Goal: Task Accomplishment & Management: Manage account settings

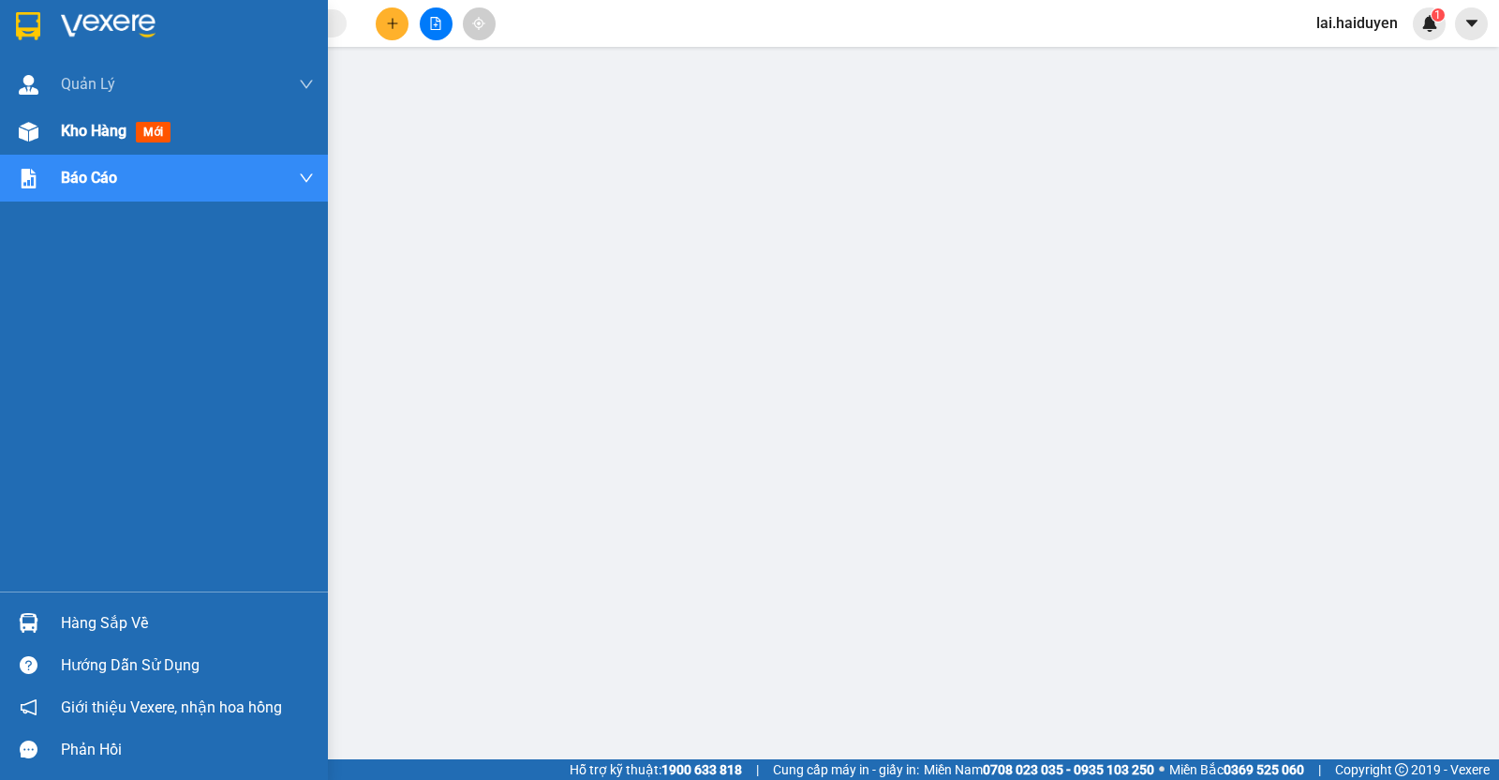
click at [94, 124] on span "Kho hàng" at bounding box center [94, 131] width 66 height 18
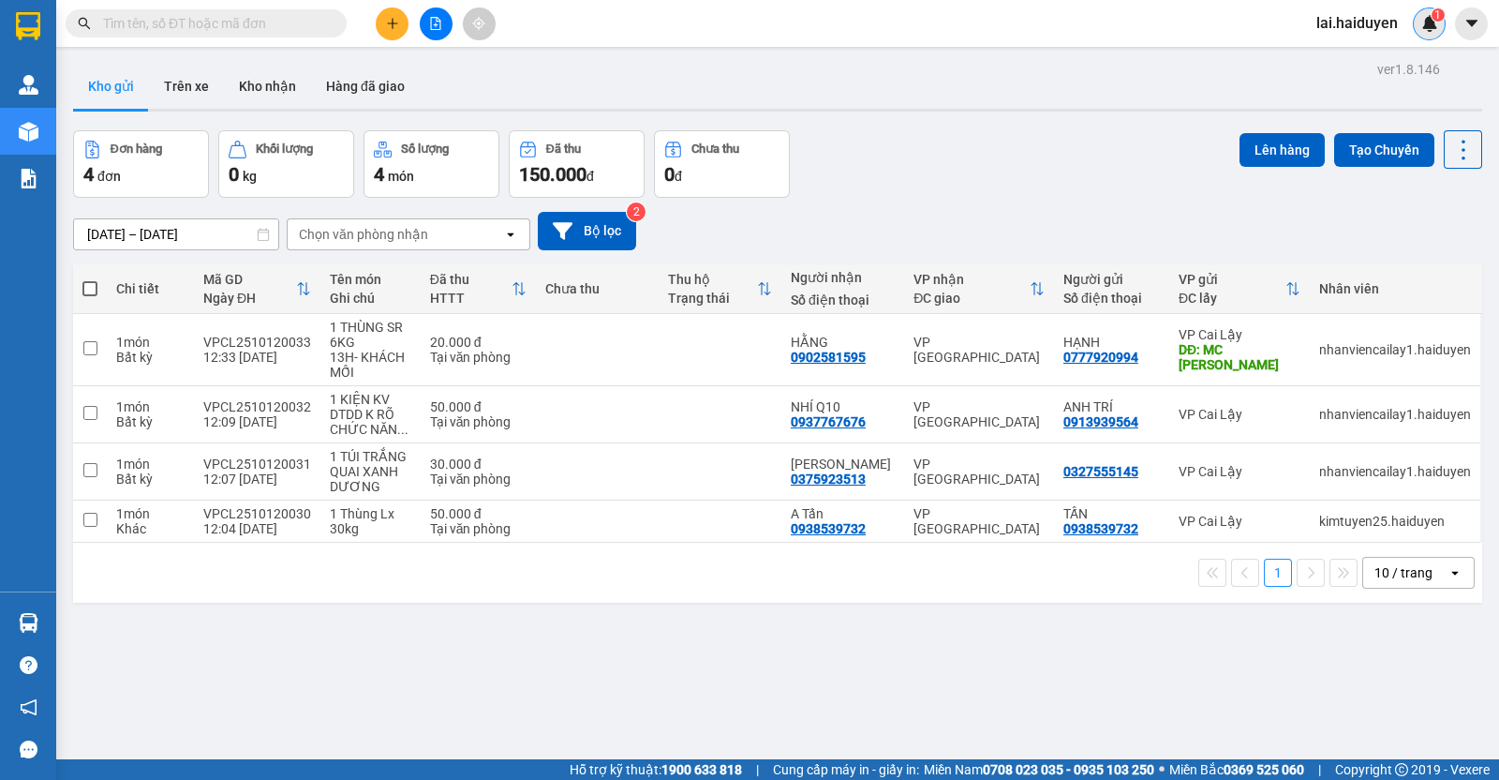
click at [1424, 26] on img at bounding box center [1429, 23] width 17 height 17
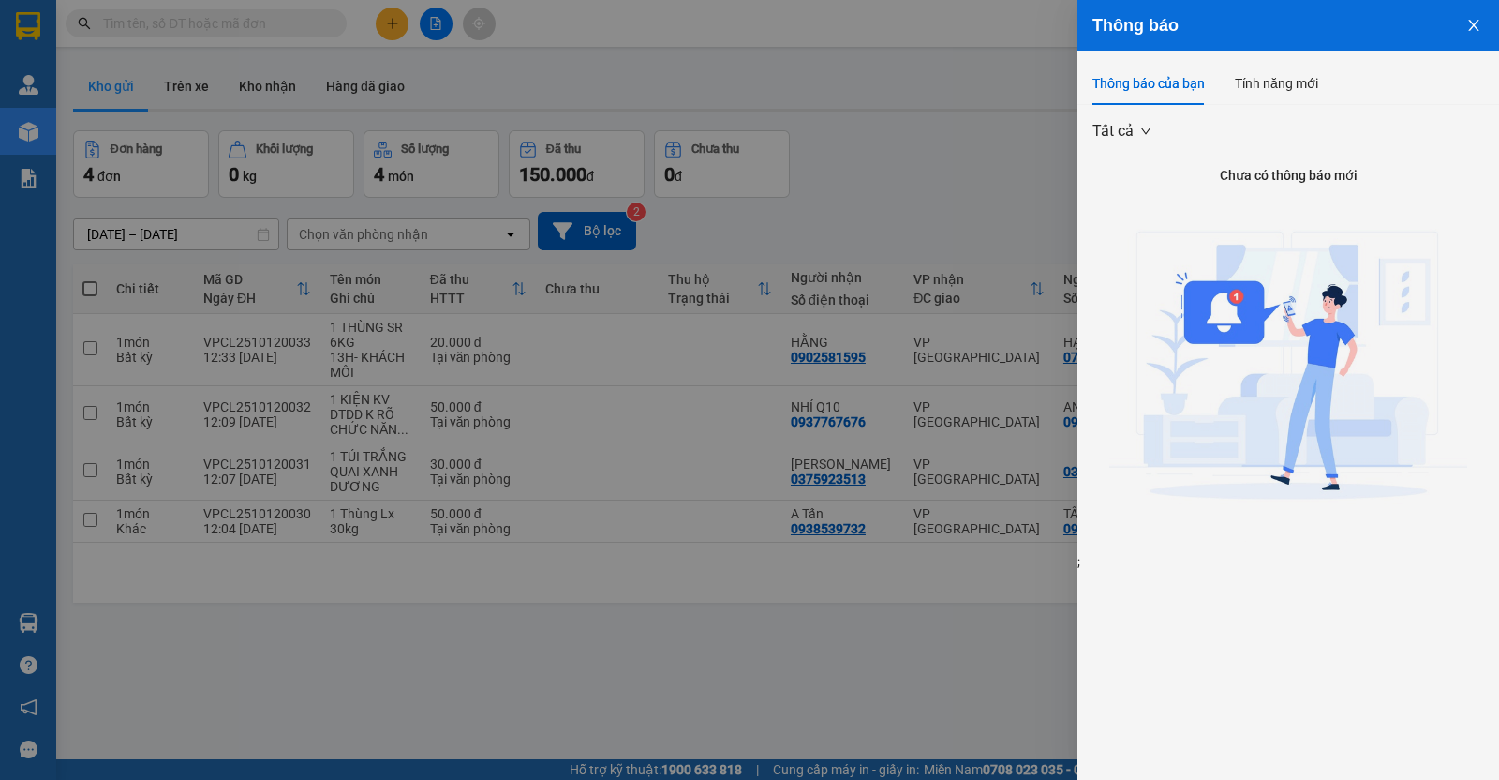
click at [1036, 152] on div at bounding box center [749, 390] width 1499 height 780
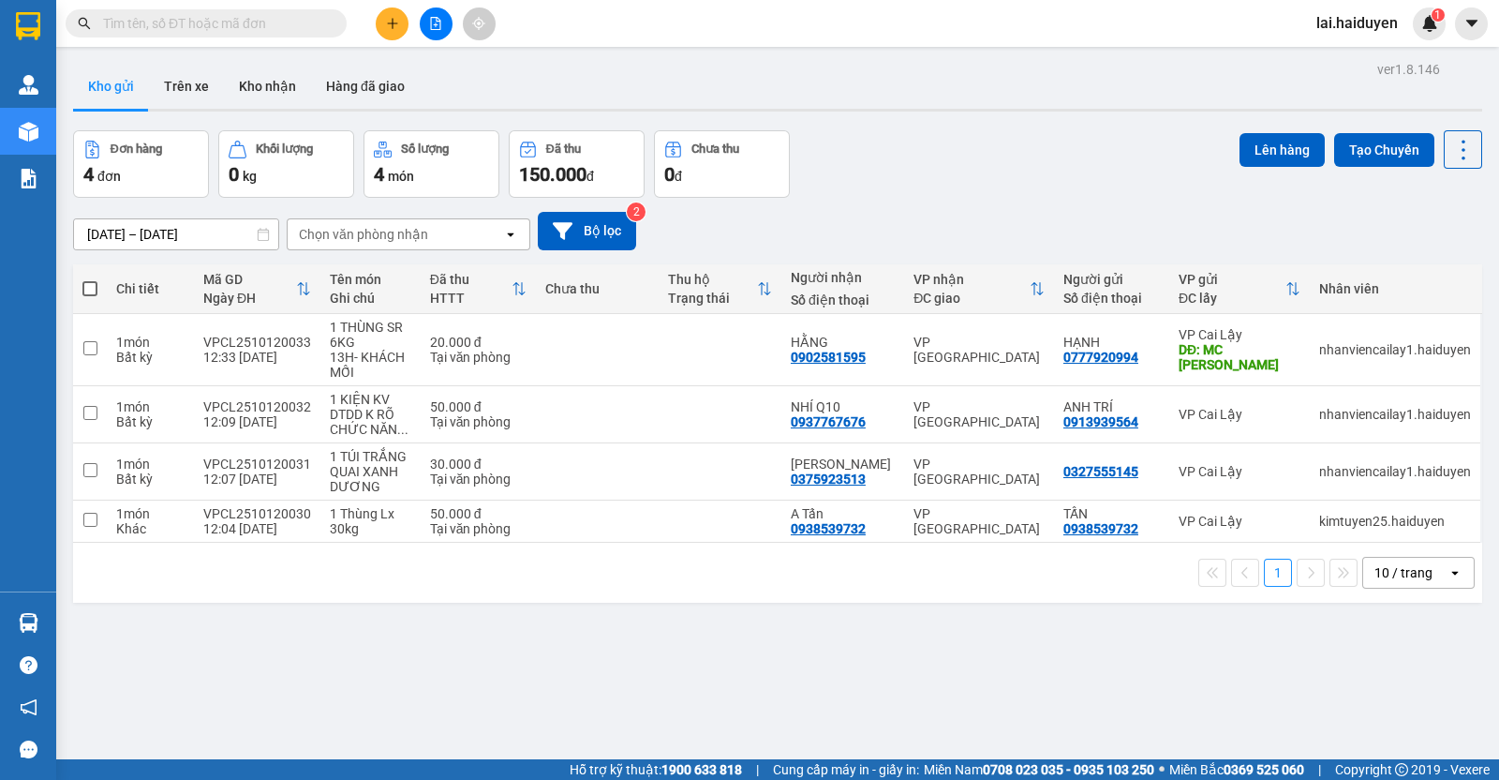
click at [1354, 28] on span "lai.haiduyen" at bounding box center [1357, 22] width 112 height 23
click at [1360, 50] on span "Đăng xuất" at bounding box center [1370, 58] width 79 height 21
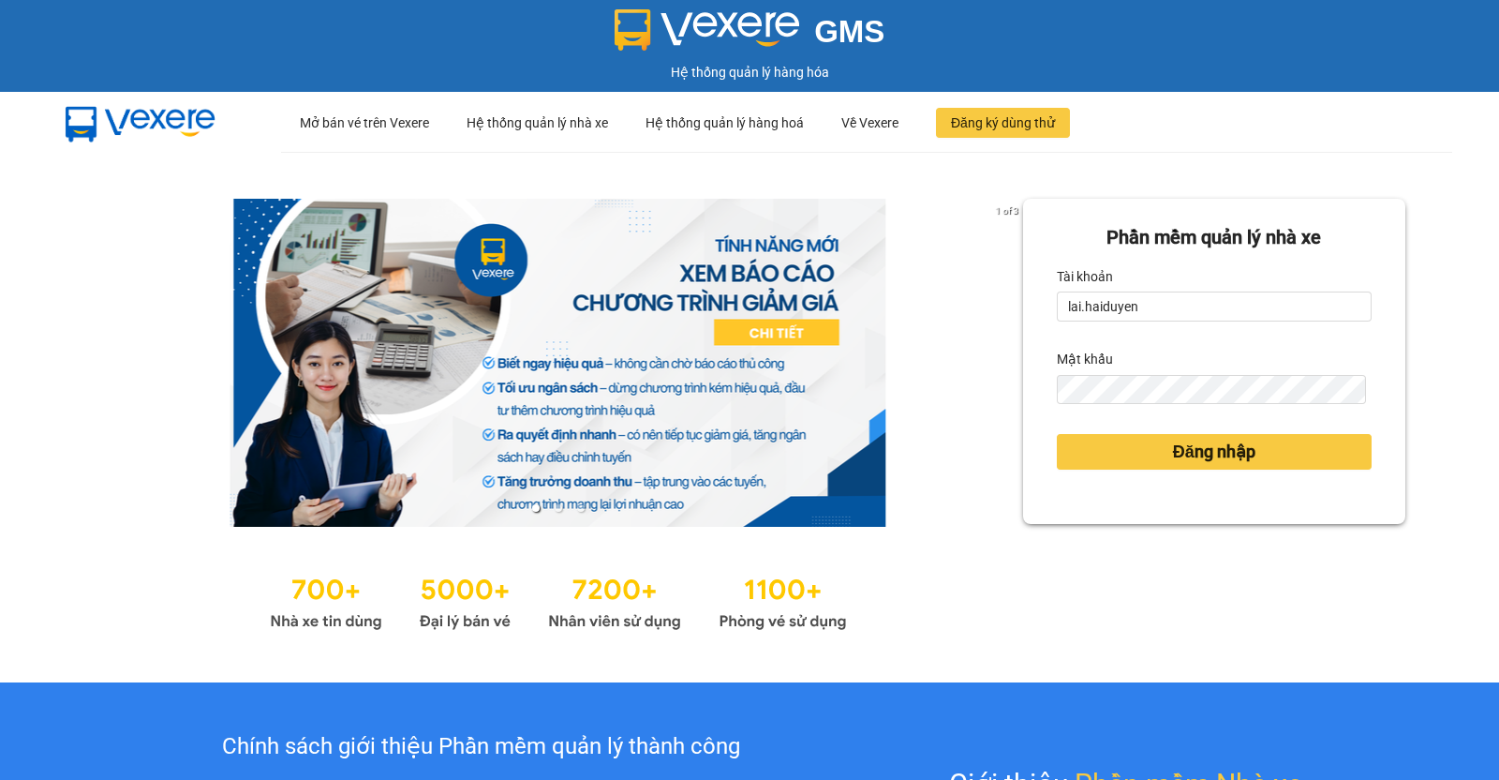
click at [1208, 289] on div "Tài khoản" at bounding box center [1214, 276] width 315 height 30
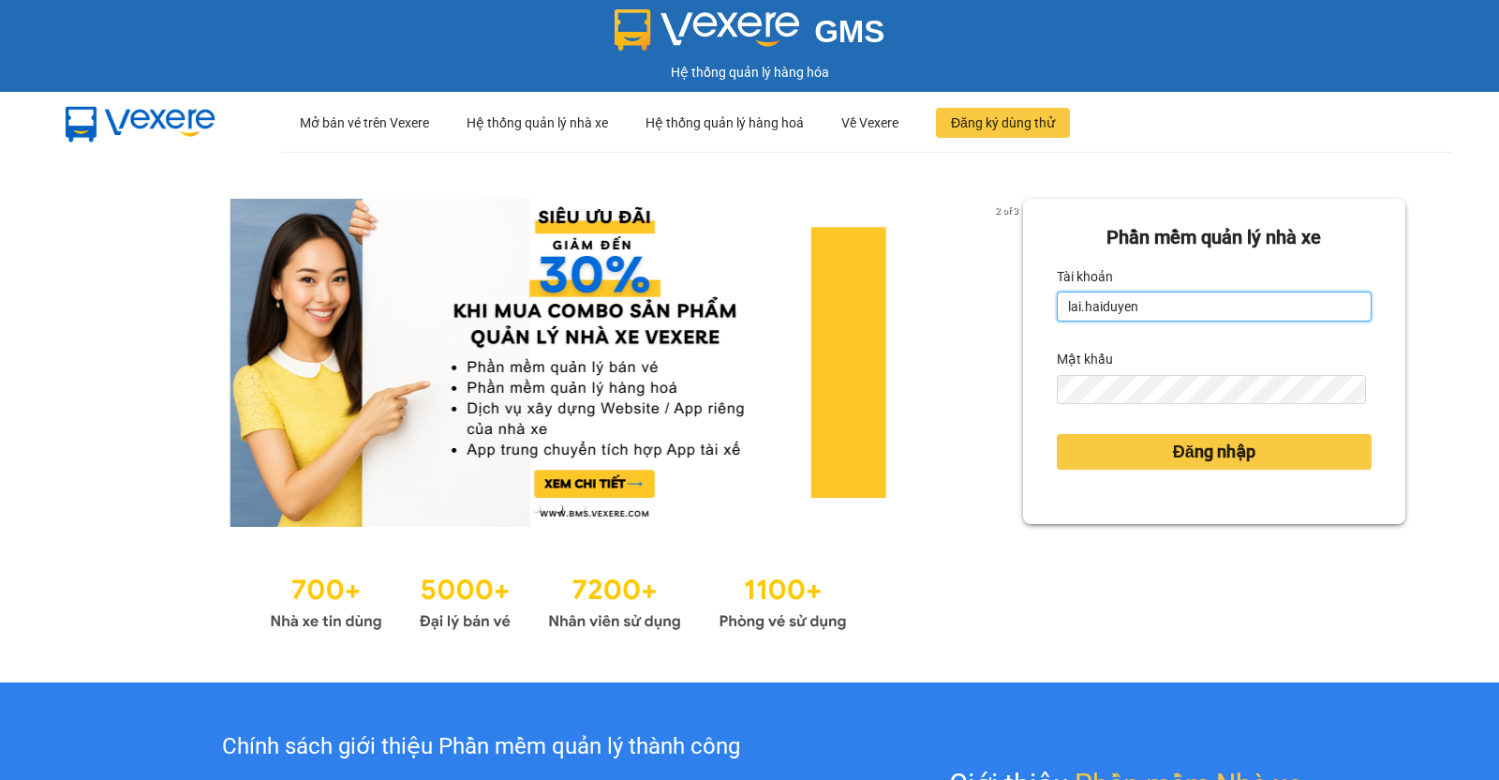
click at [1211, 301] on input "lai.haiduyen" at bounding box center [1214, 306] width 315 height 30
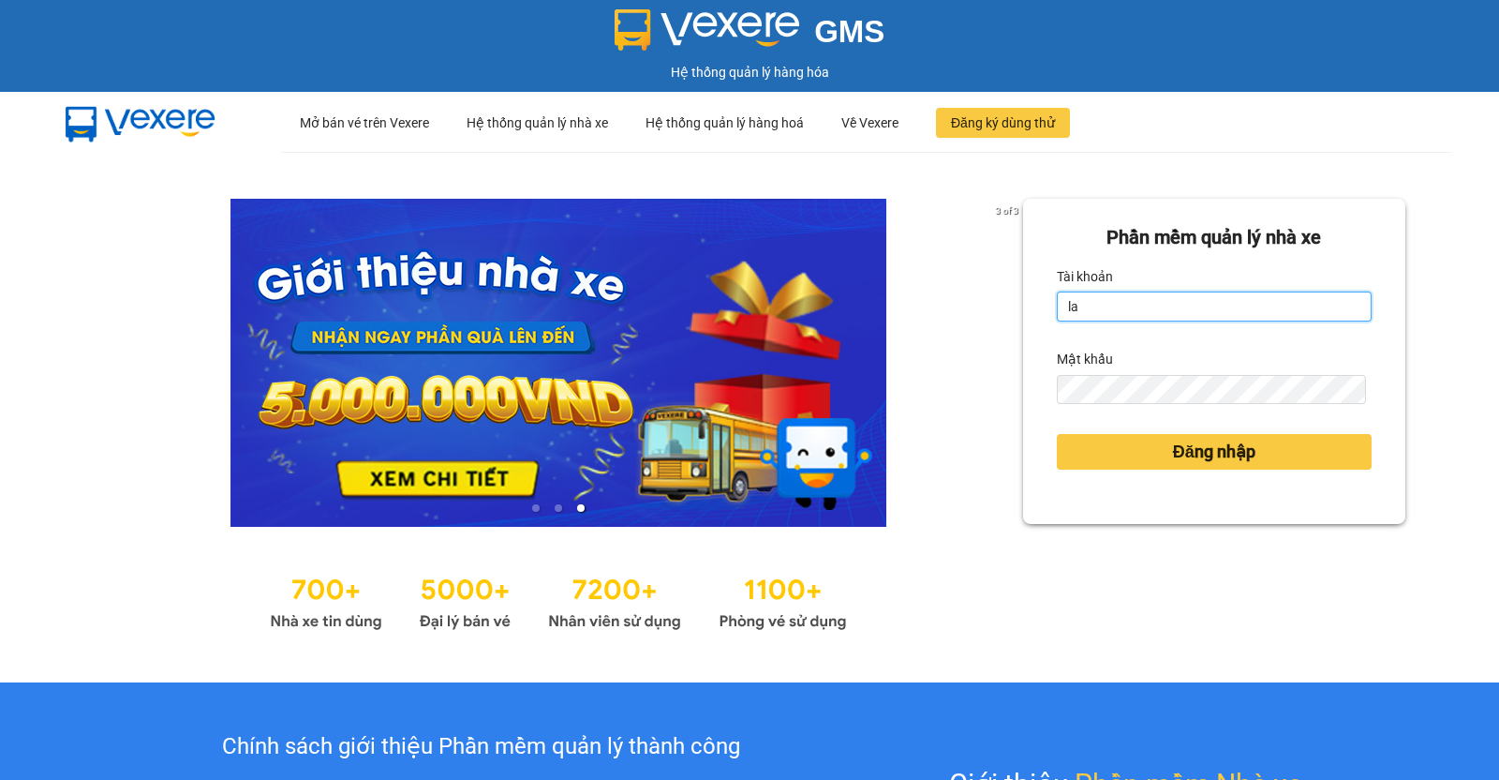
type input "l"
click at [1211, 301] on input "huynhnga.haiduyen" at bounding box center [1214, 306] width 315 height 30
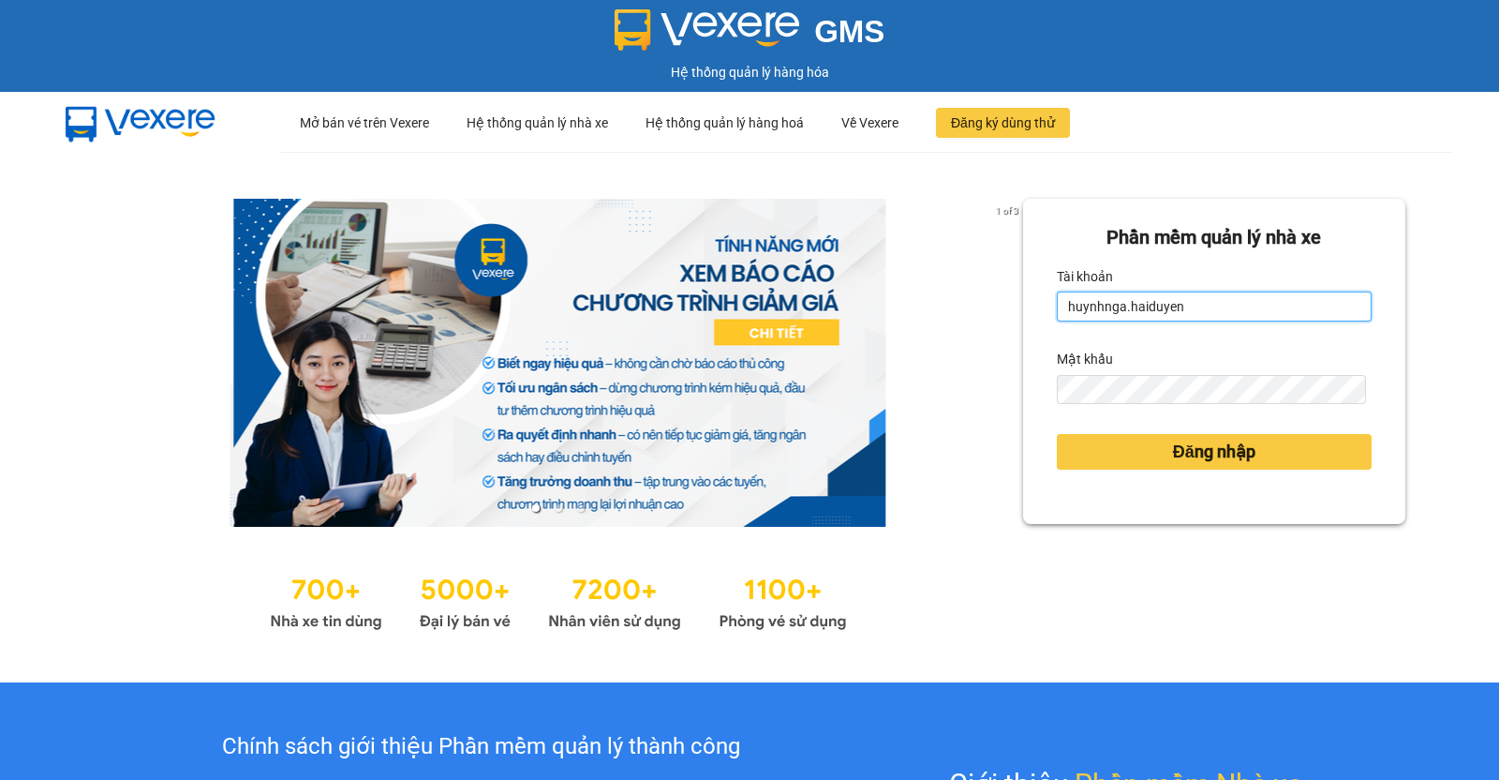
type input "huynhnga.haiduyen"
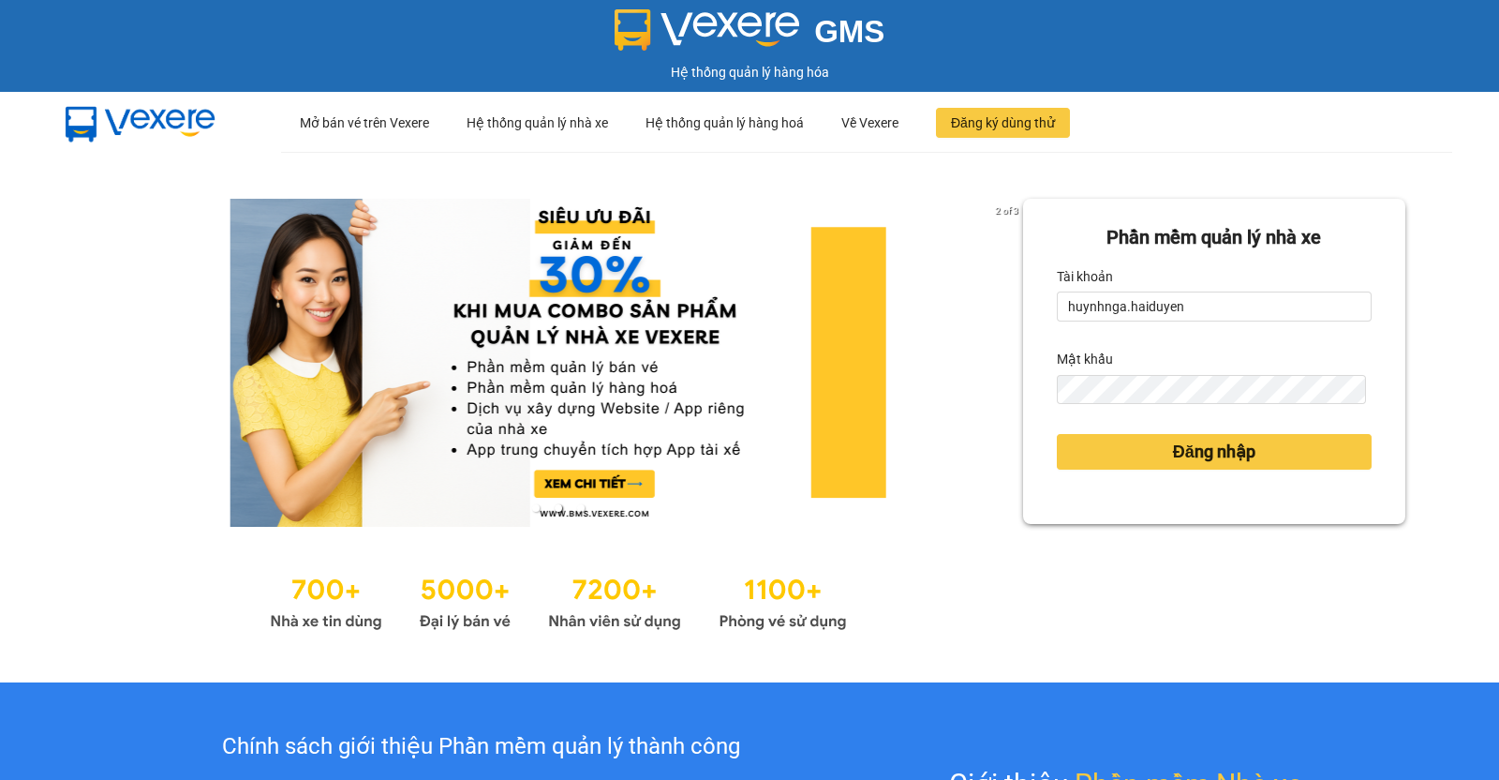
click at [1120, 426] on div "Đăng nhập" at bounding box center [1214, 451] width 315 height 51
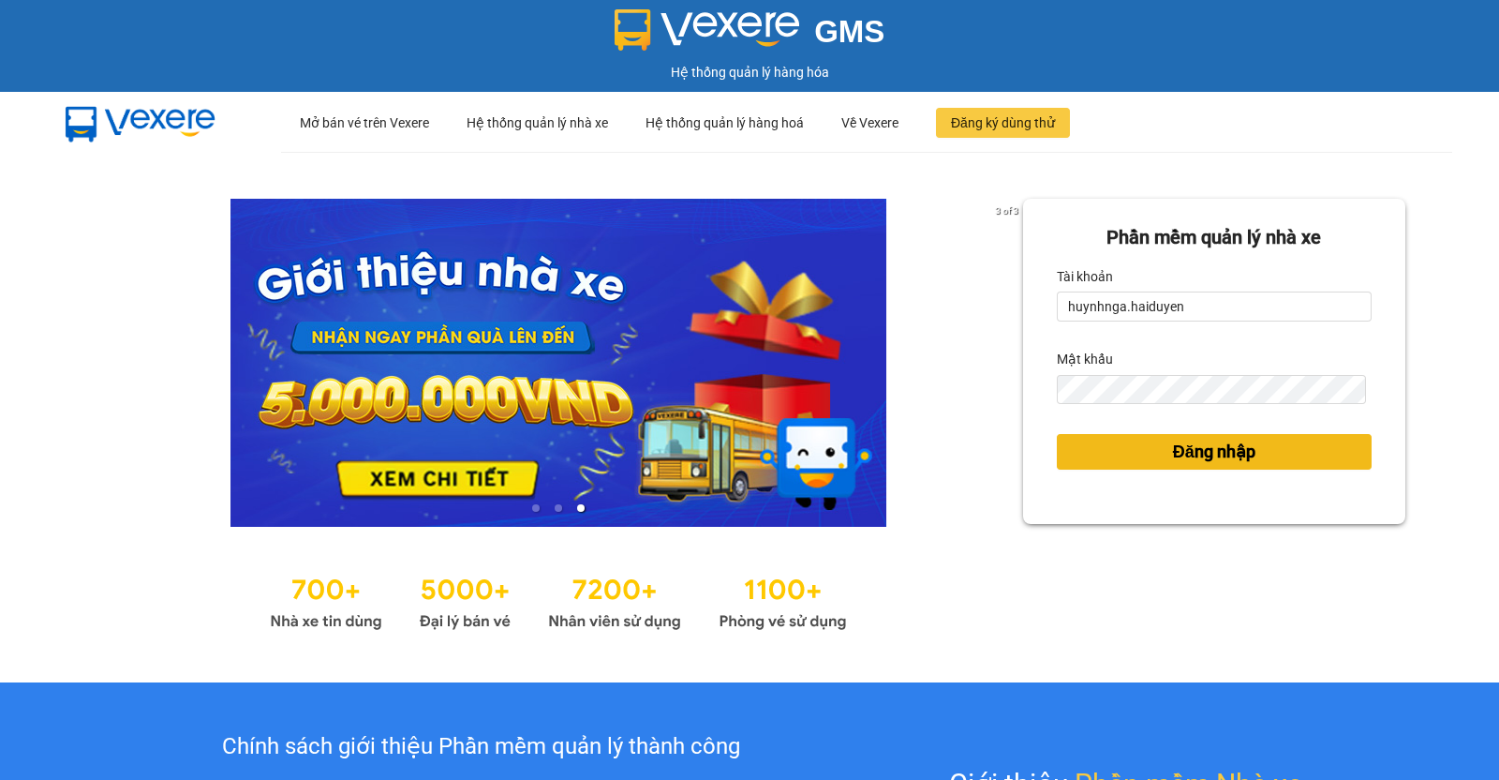
click at [1134, 461] on button "Đăng nhập" at bounding box center [1214, 452] width 315 height 36
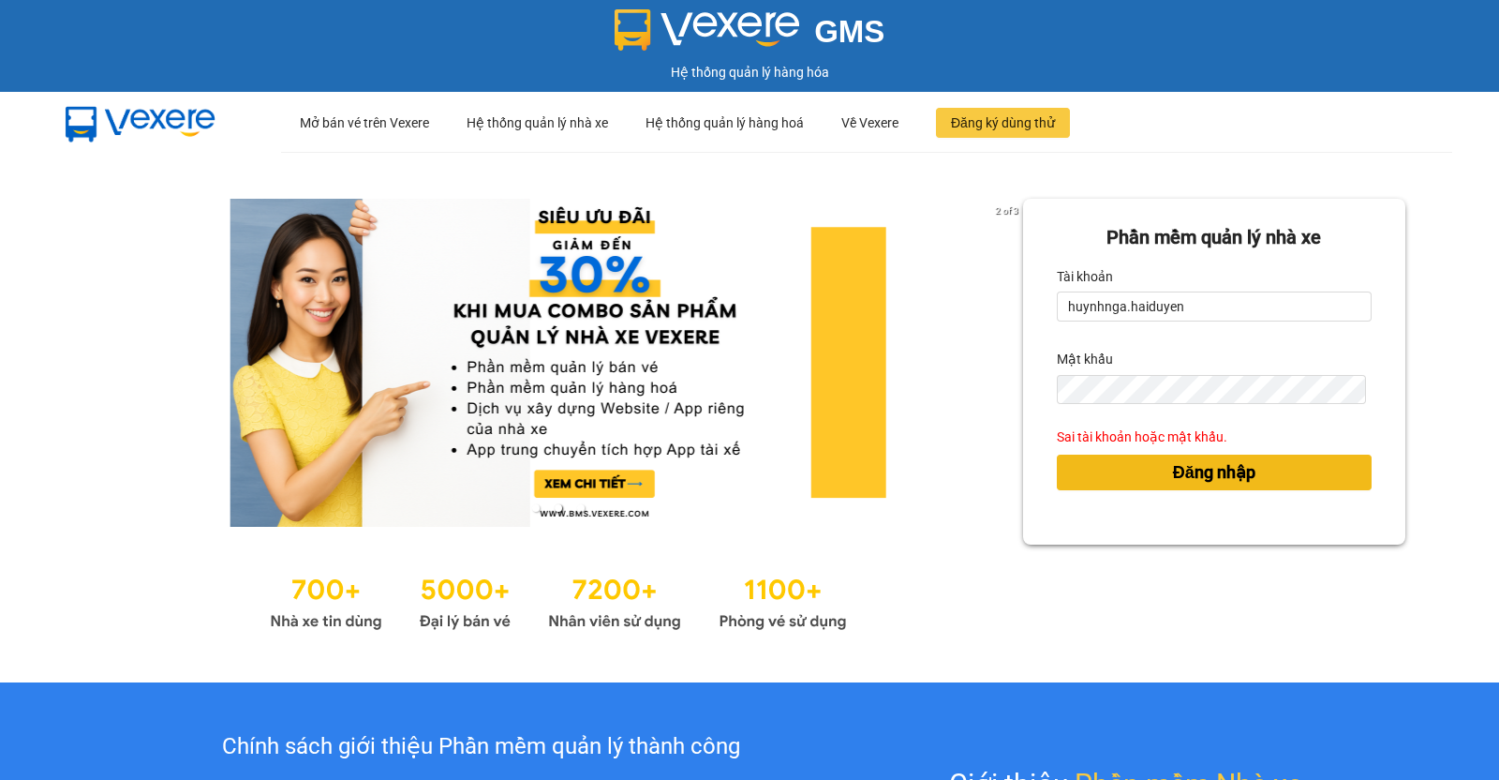
drag, startPoint x: 1094, startPoint y: 515, endPoint x: 1110, endPoint y: 475, distance: 43.3
click at [1110, 475] on form "Phần mềm quản lý nhà xe Tài khoản huynhnga.haiduyen Mật khẩu Sai tài khoản hoặc…" at bounding box center [1214, 371] width 315 height 297
click at [1110, 475] on button "Đăng nhập" at bounding box center [1214, 472] width 315 height 36
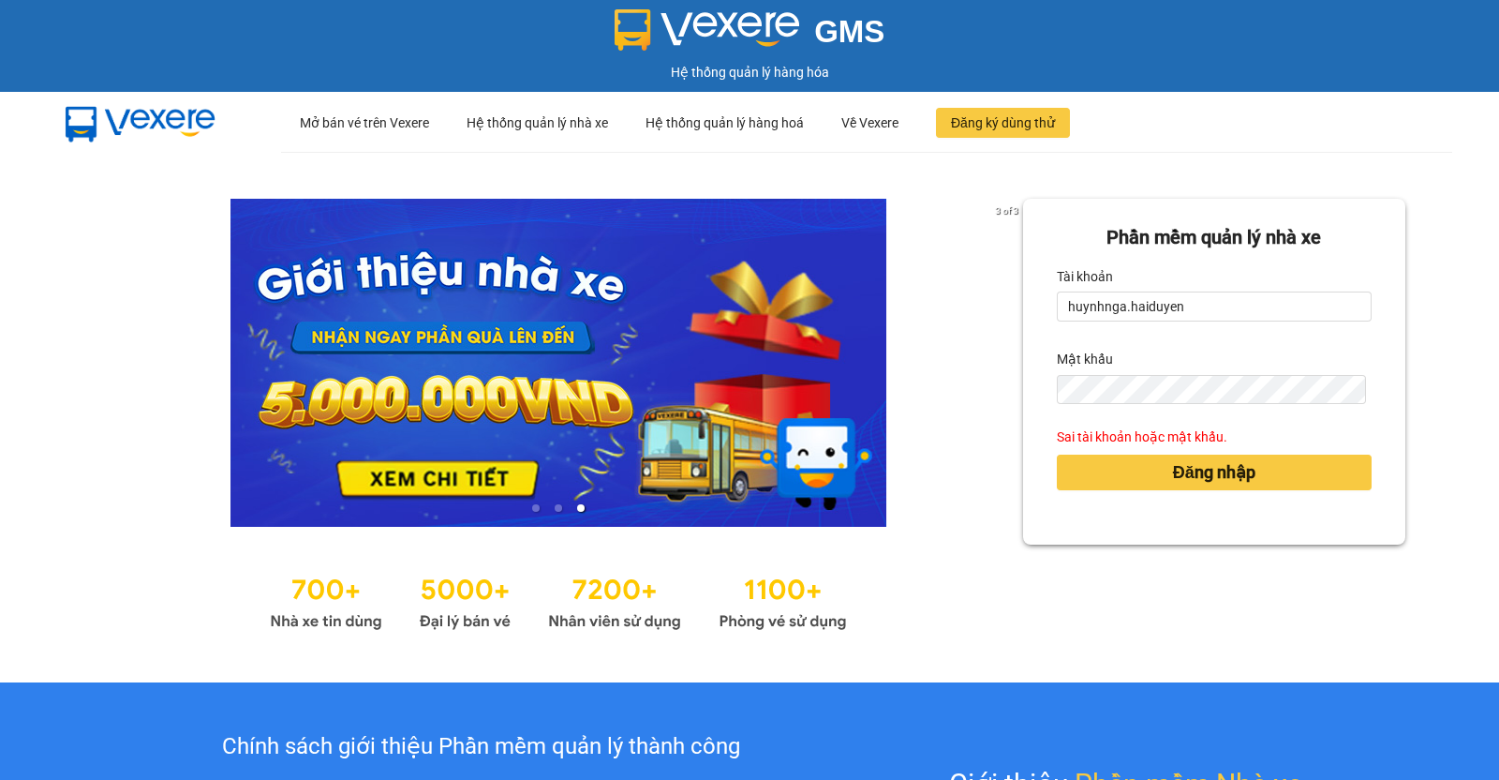
click at [1183, 450] on div "Đăng nhập" at bounding box center [1214, 472] width 315 height 51
click at [1181, 470] on span "Đăng nhập" at bounding box center [1214, 472] width 82 height 26
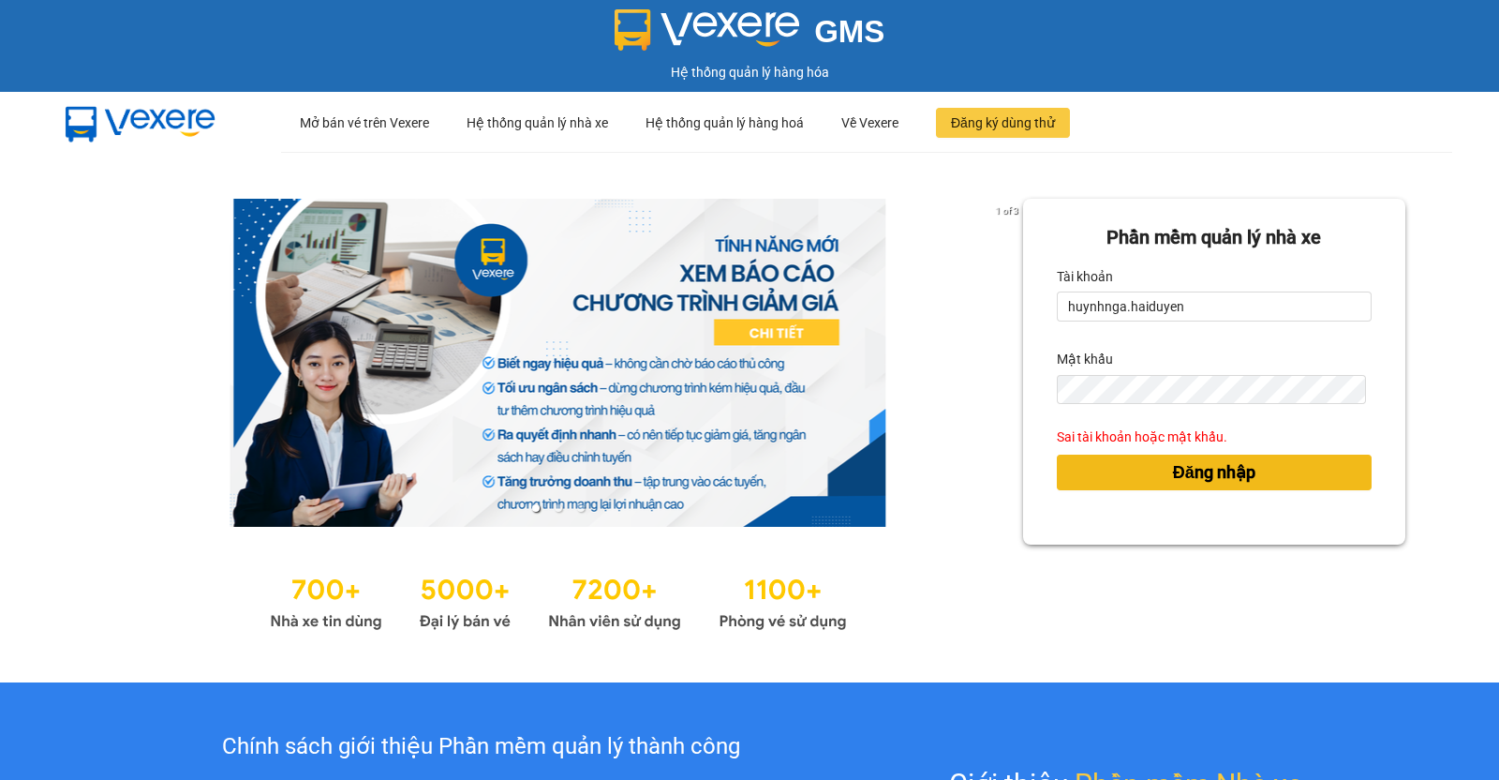
click at [1181, 470] on span "Đăng nhập" at bounding box center [1214, 472] width 82 height 26
click at [1173, 470] on span "Đăng nhập" at bounding box center [1214, 472] width 82 height 26
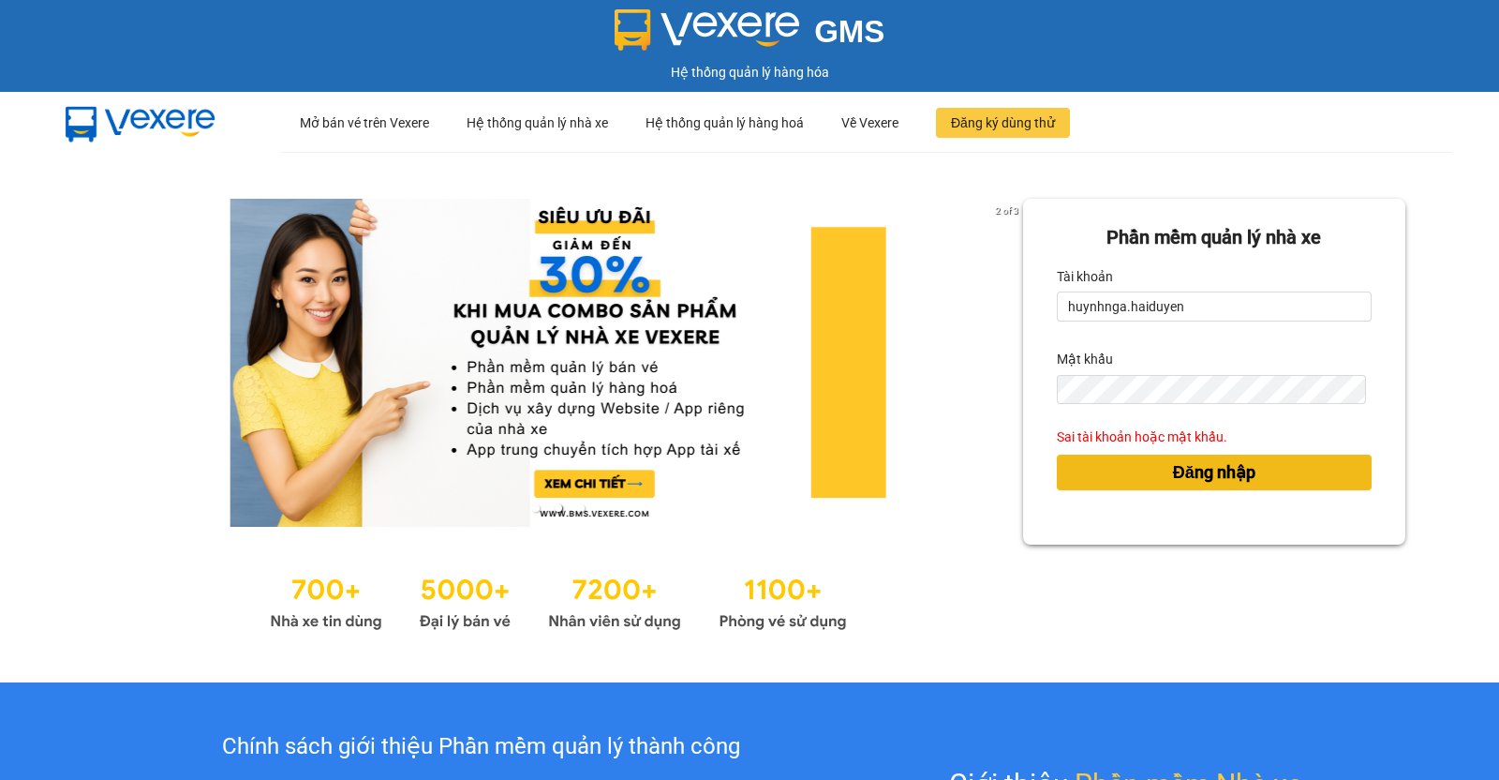
click at [1173, 481] on span "Đăng nhập" at bounding box center [1214, 472] width 82 height 26
click at [1154, 386] on form "Phần mềm quản lý nhà xe Tài khoản huynhnga.haiduyen Mật khẩu Sai tài khoản hoặc…" at bounding box center [1214, 371] width 315 height 297
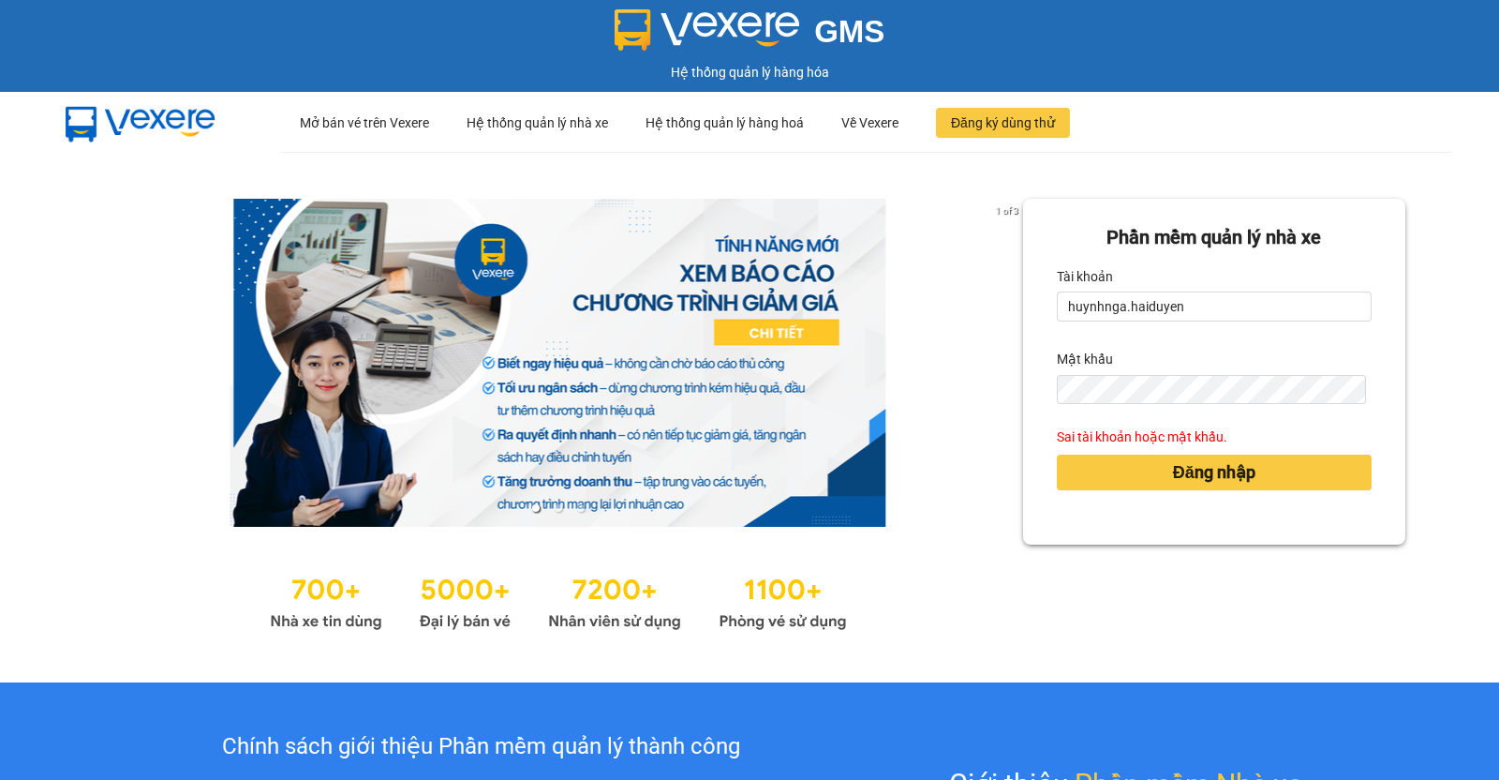
click at [1407, 377] on div "1 of 3 Phần mềm quản lý nhà xe Tài khoản huynhnga.haiduyen Mật khẩu Sai tài kho…" at bounding box center [749, 417] width 1499 height 530
click at [1281, 474] on button "Đăng nhập" at bounding box center [1214, 472] width 315 height 36
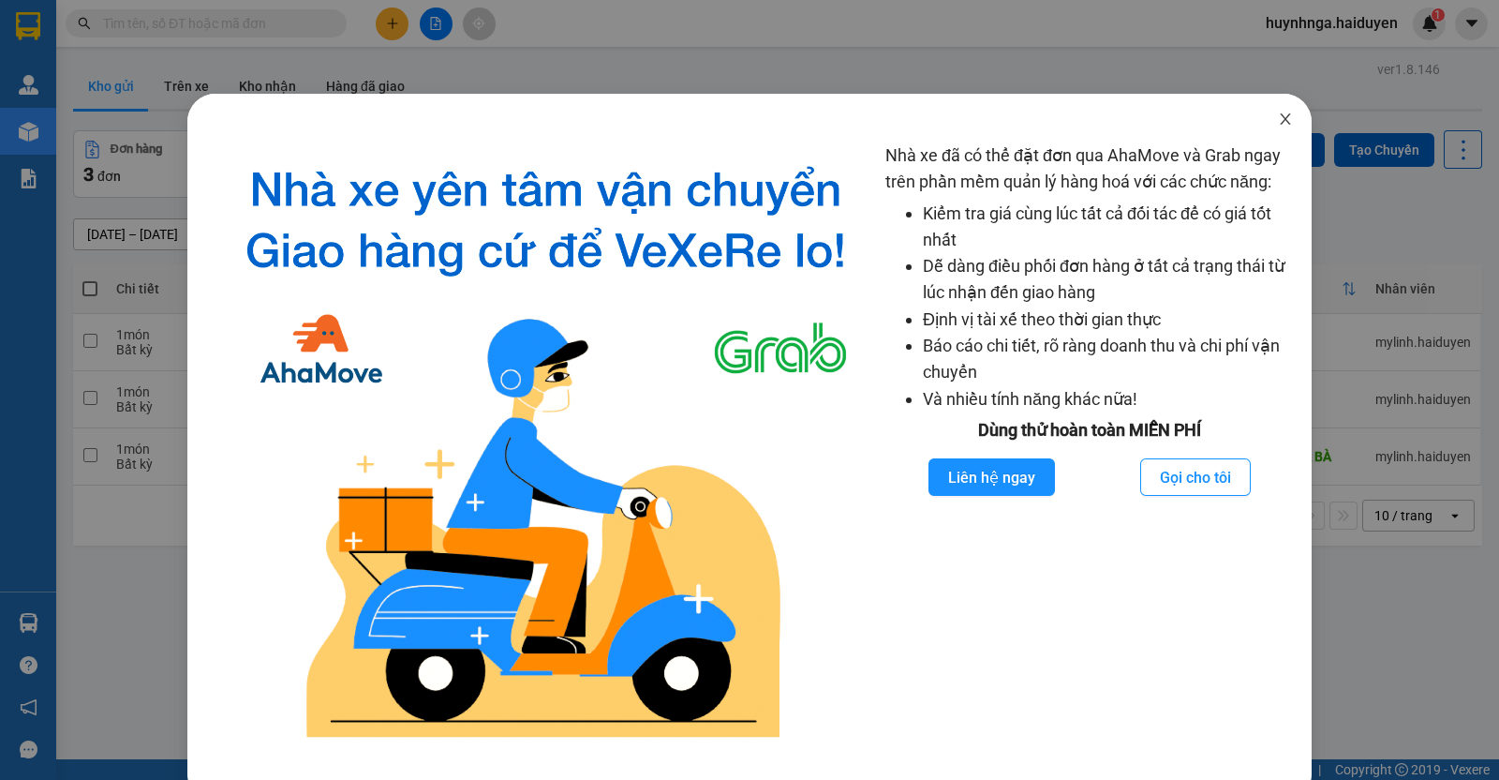
click at [1278, 119] on icon "close" at bounding box center [1285, 119] width 15 height 15
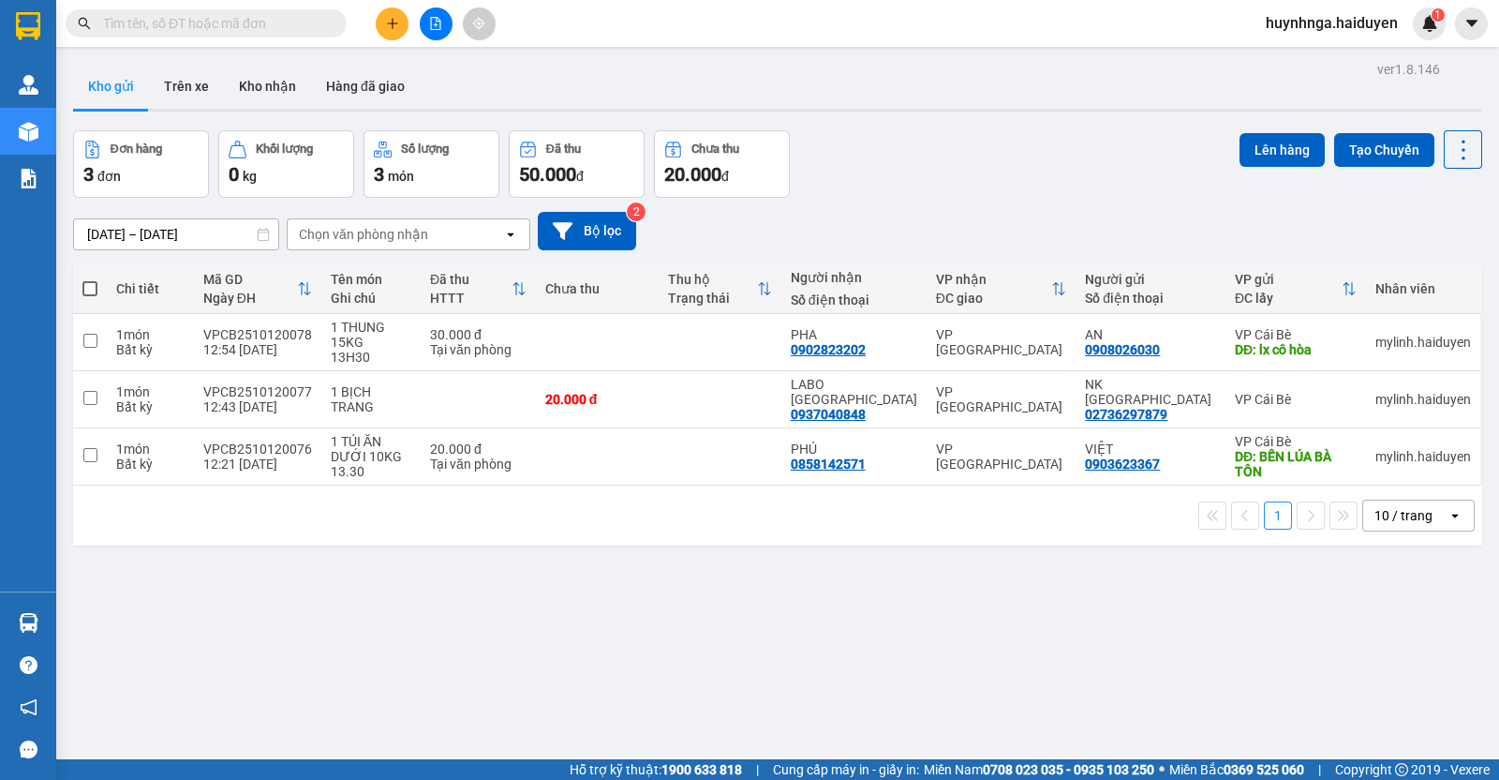
click at [540, 70] on div "Kho gửi Trên xe Kho nhận Hàng đã giao" at bounding box center [777, 89] width 1409 height 50
click at [559, 723] on div "ver 1.8.146 Kho gửi Trên xe Kho nhận Hàng đã giao Đơn hàng 3 đơn Khối lượng 0 k…" at bounding box center [778, 446] width 1424 height 780
drag, startPoint x: 371, startPoint y: 676, endPoint x: 391, endPoint y: 673, distance: 20.0
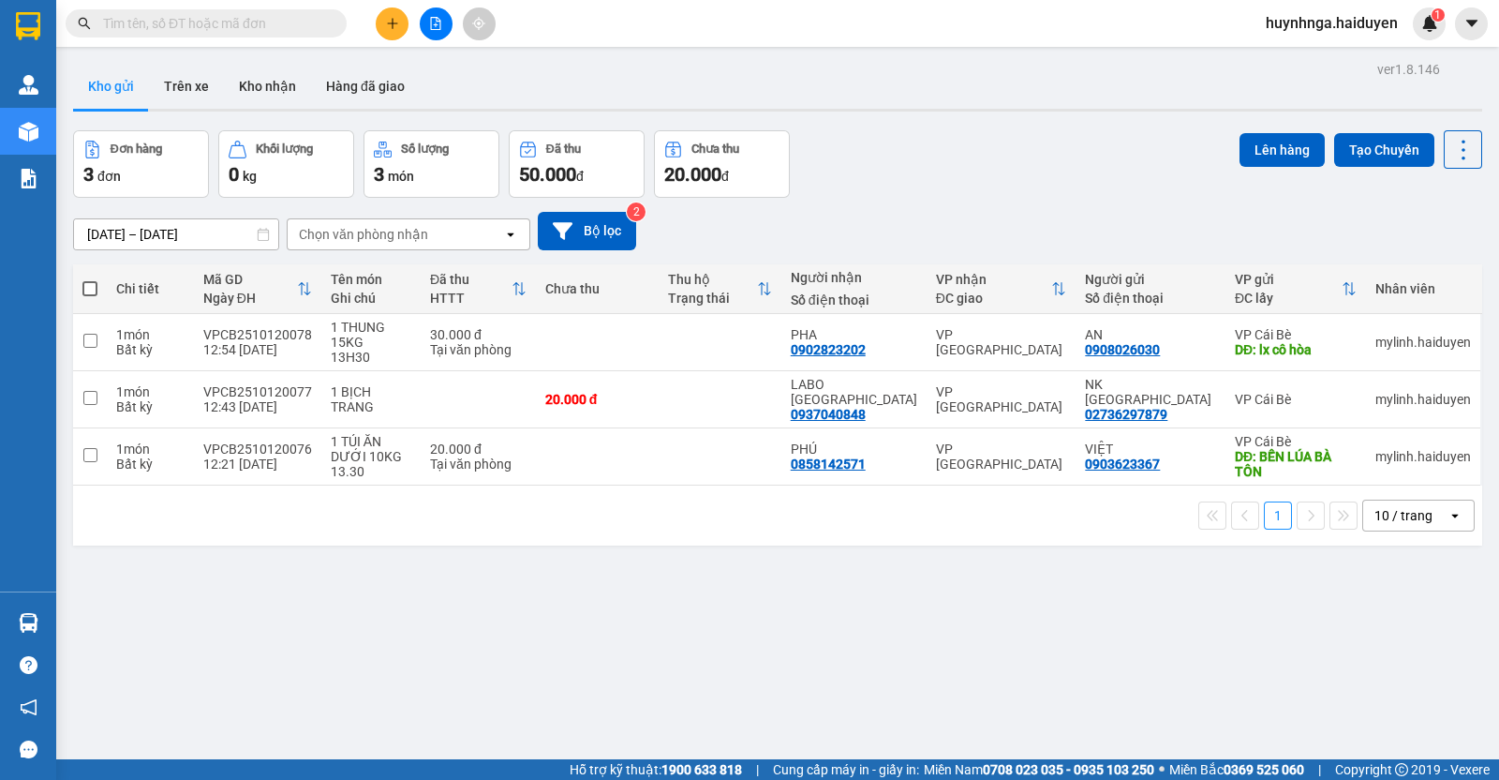
click at [389, 673] on div "ver 1.8.146 Kho gửi Trên xe Kho nhận Hàng đã giao Đơn hàng 3 đơn Khối lượng 0 k…" at bounding box center [778, 446] width 1424 height 780
click at [507, 600] on div "ver 1.8.146 Kho gửi Trên xe Kho nhận Hàng đã giao Đơn hàng 3 đơn Khối lượng 0 k…" at bounding box center [778, 446] width 1424 height 780
click at [494, 588] on div "ver 1.8.146 Kho gửi Trên xe Kho nhận Hàng đã giao Đơn hàng 3 đơn Khối lượng 0 k…" at bounding box center [778, 446] width 1424 height 780
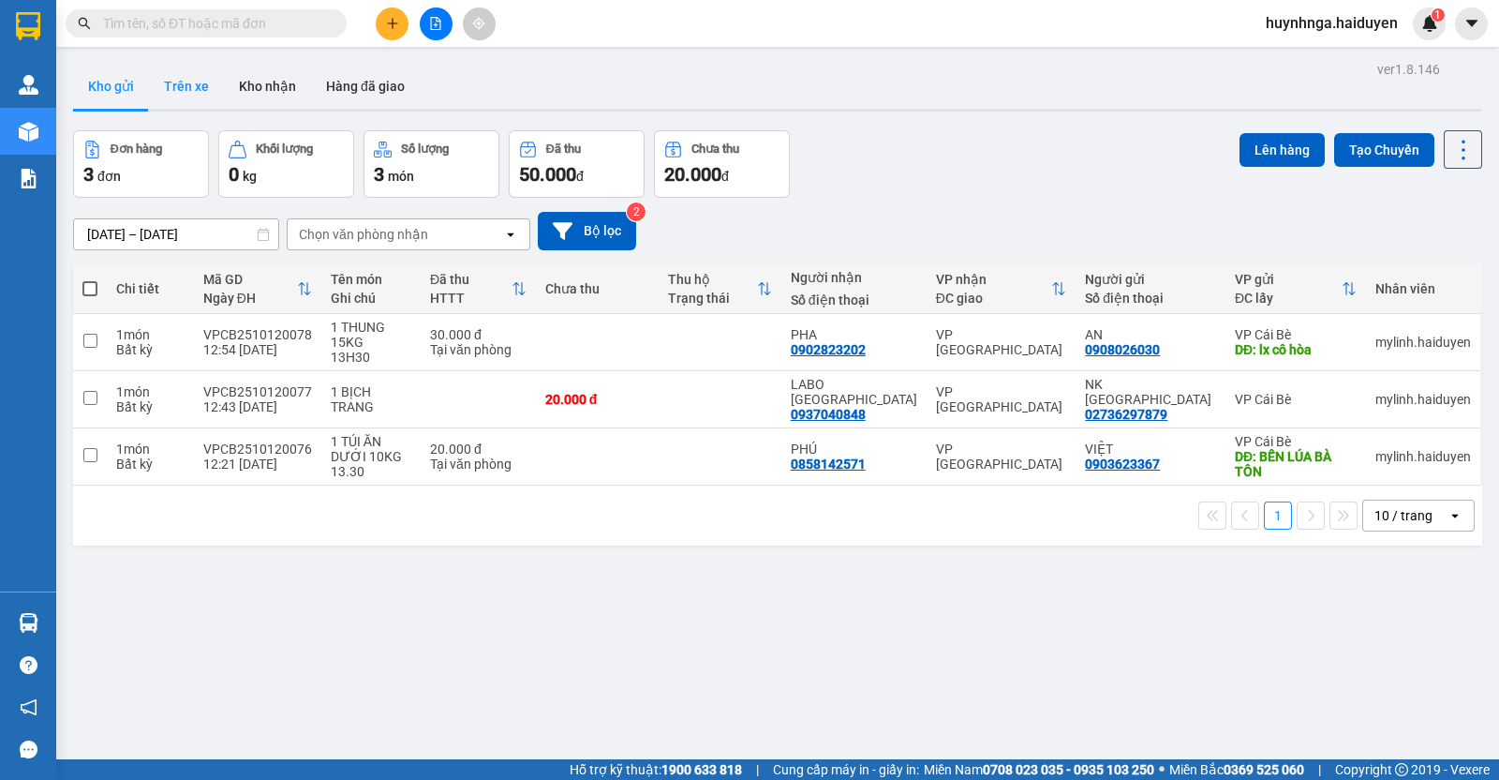
click at [190, 82] on button "Trên xe" at bounding box center [186, 86] width 75 height 45
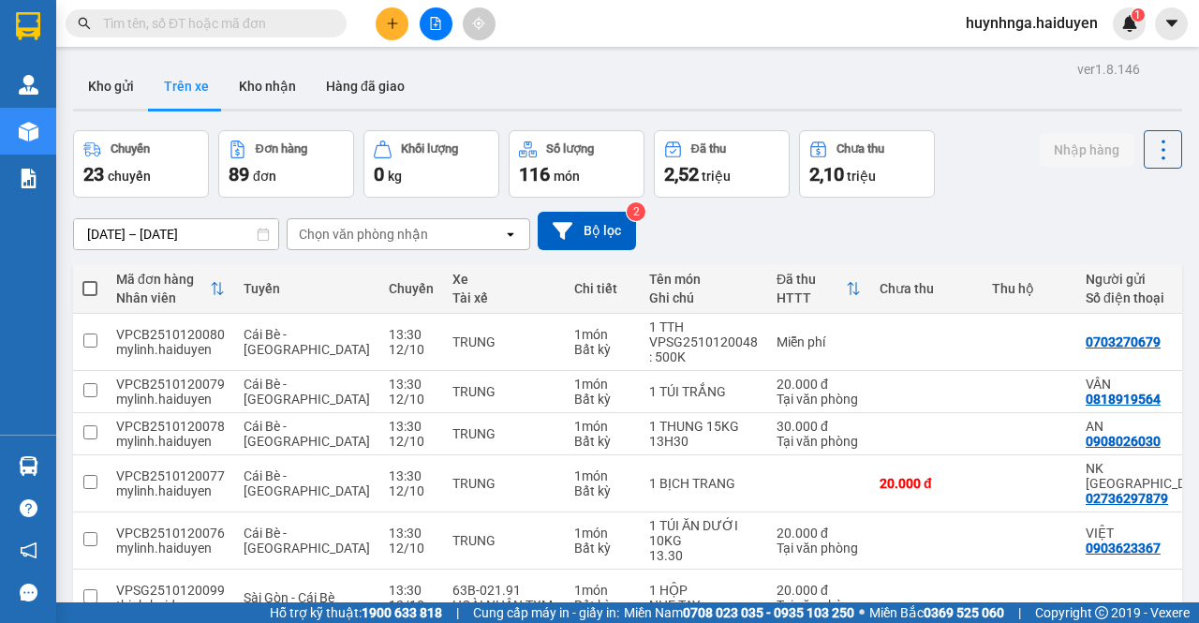
drag, startPoint x: 1466, startPoint y: 2, endPoint x: 764, endPoint y: 78, distance: 706.8
click at [764, 78] on div "Kho gửi Trên xe Kho nhận Hàng đã giao" at bounding box center [627, 89] width 1109 height 50
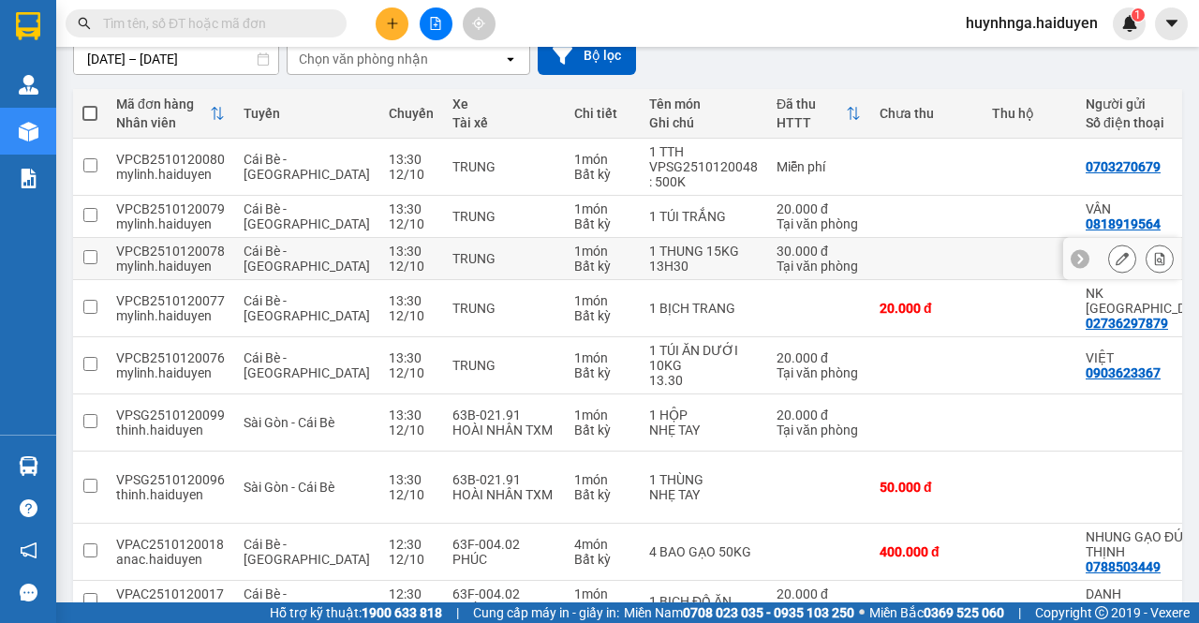
scroll to position [279, 0]
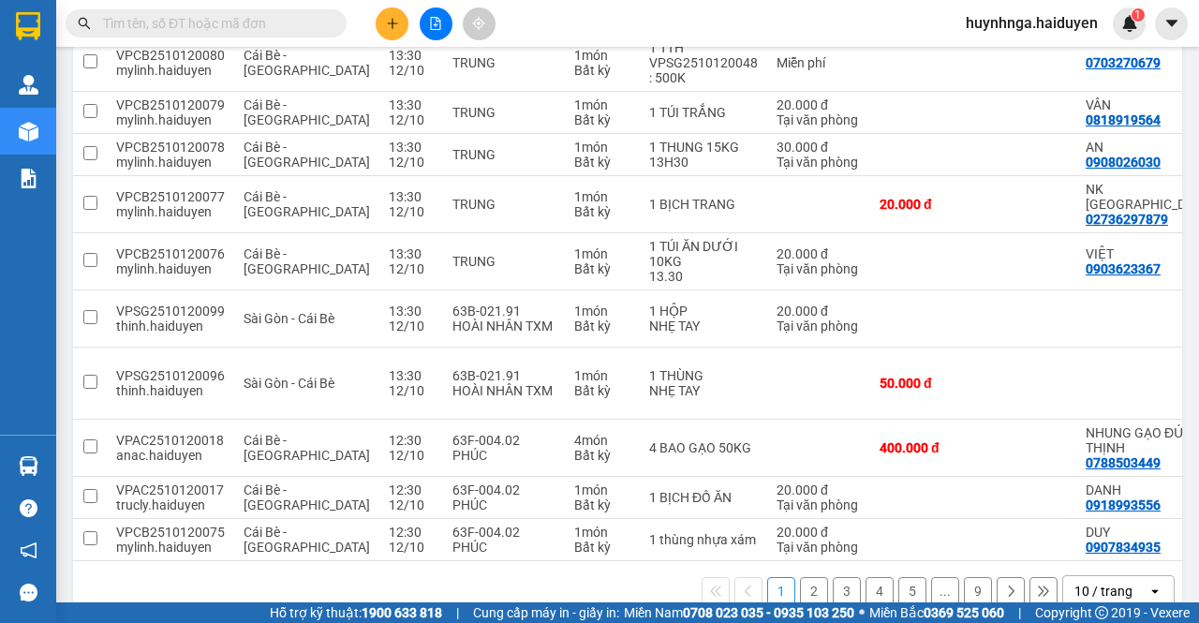
click at [781, 22] on div "Kết quả tìm kiếm ( 0 ) Bộ lọc No Data huynhnga.haiduyen 1" at bounding box center [599, 23] width 1199 height 47
